Goal: Task Accomplishment & Management: Use online tool/utility

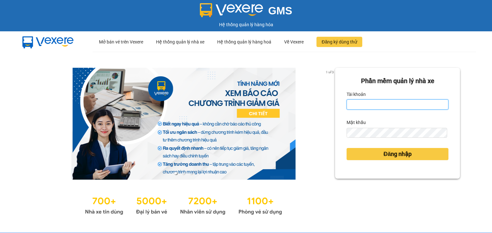
click at [367, 108] on input "Tài khoản" at bounding box center [397, 105] width 102 height 10
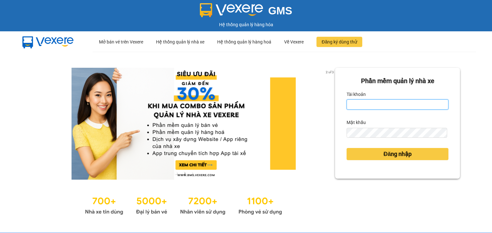
type input "hocviecdn.hhg"
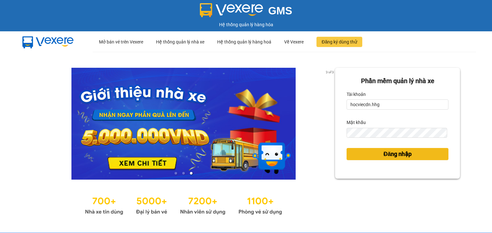
click at [392, 151] on span "Đăng nhập" at bounding box center [397, 154] width 28 height 9
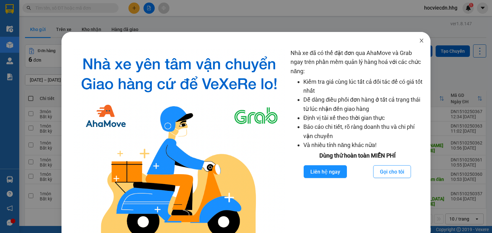
click at [419, 42] on icon "close" at bounding box center [421, 40] width 5 height 5
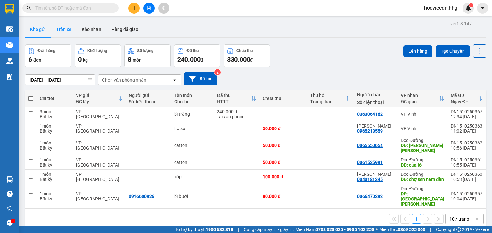
click at [63, 32] on button "Trên xe" at bounding box center [64, 29] width 26 height 15
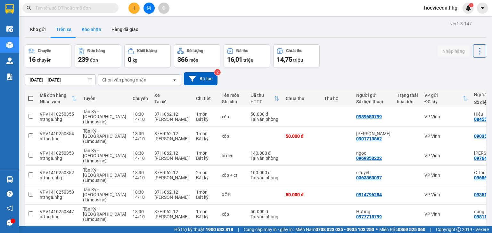
click at [88, 32] on button "Kho nhận" at bounding box center [92, 29] width 30 height 15
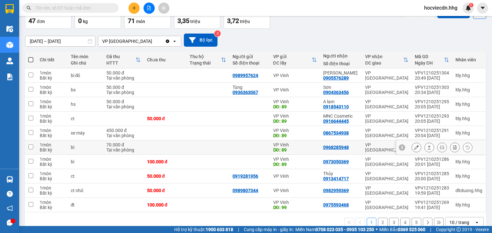
scroll to position [50, 0]
